Goal: Find specific page/section: Find specific page/section

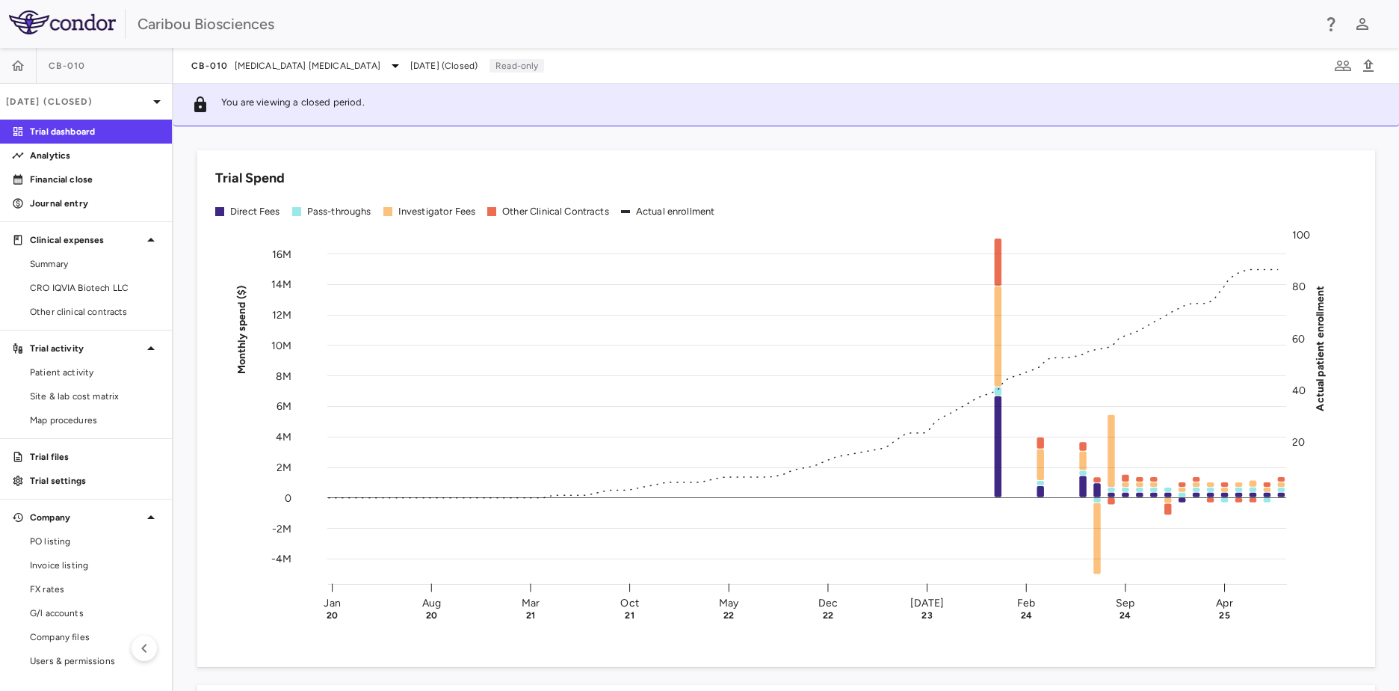
click at [397, 69] on div "CB-010 [MEDICAL_DATA] [MEDICAL_DATA] [DATE] (Closed) Read-only" at bounding box center [367, 66] width 353 height 18
click at [390, 66] on icon at bounding box center [395, 66] width 18 height 18
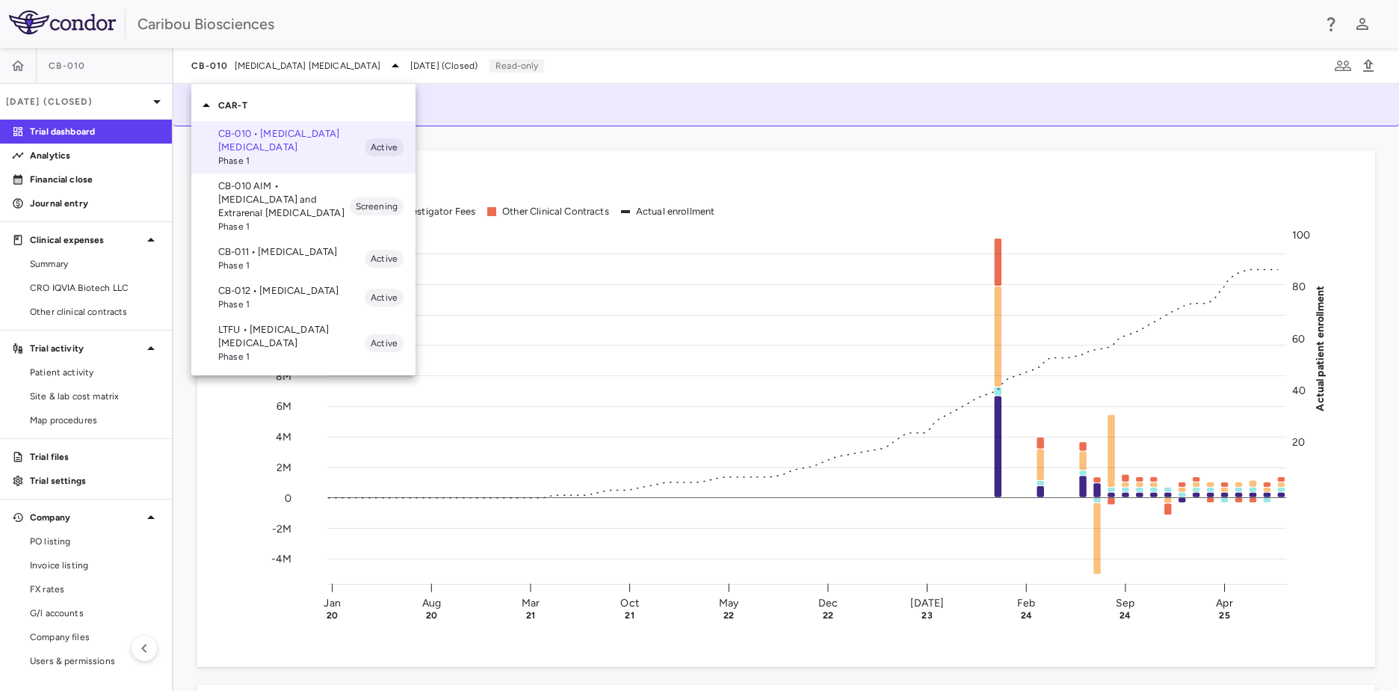
click at [618, 61] on div at bounding box center [699, 345] width 1399 height 691
